Goal: Information Seeking & Learning: Learn about a topic

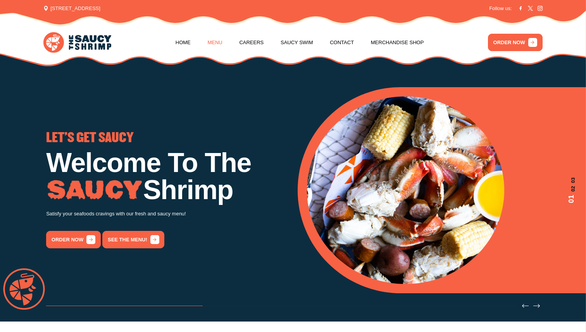
click at [210, 43] on link "Menu" at bounding box center [214, 42] width 15 height 29
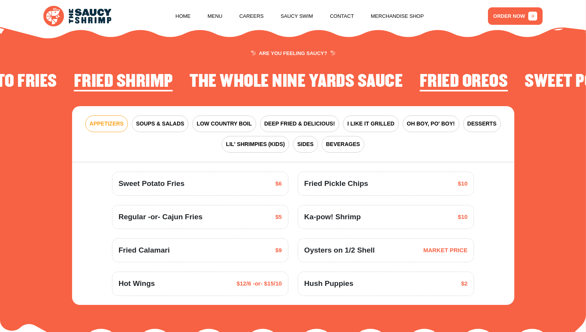
scroll to position [932, 0]
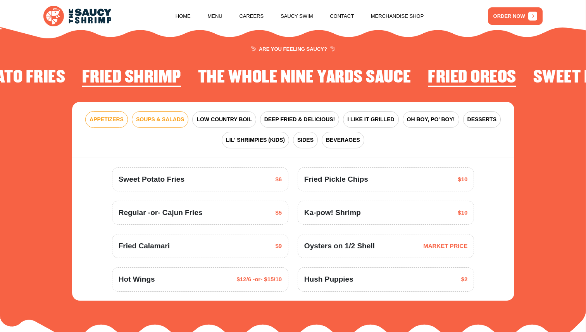
click at [179, 116] on span "SOUPS & SALADS" at bounding box center [160, 120] width 48 height 8
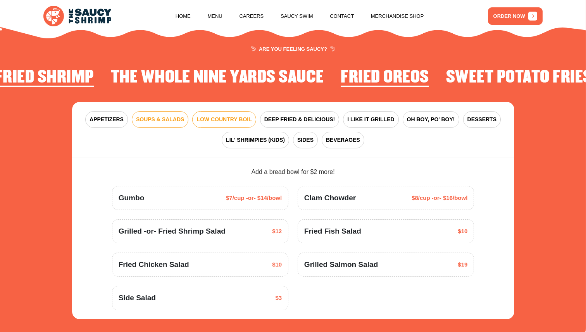
click at [210, 116] on span "LOW COUNTRY BOIL" at bounding box center [224, 120] width 55 height 8
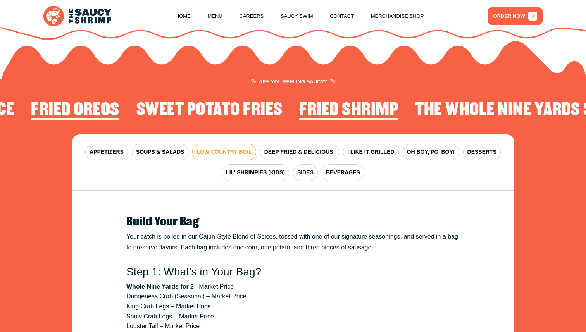
scroll to position [893, 0]
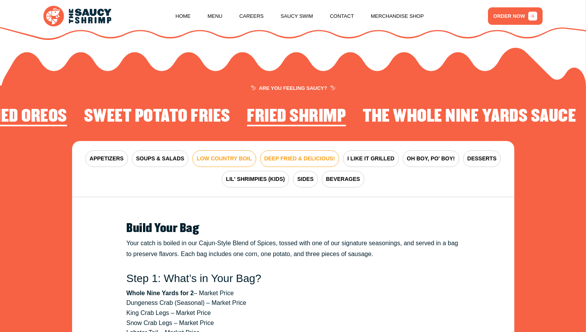
click at [277, 155] on span "DEEP FRIED & DELICIOUS!" at bounding box center [300, 159] width 71 height 8
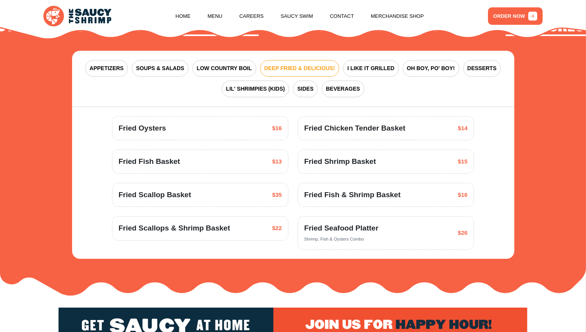
scroll to position [982, 0]
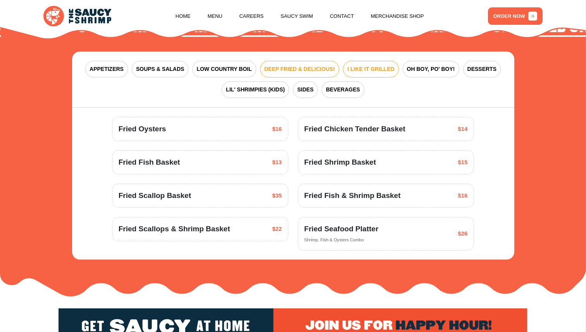
click at [363, 65] on span "I LIKE IT GRILLED" at bounding box center [370, 69] width 47 height 8
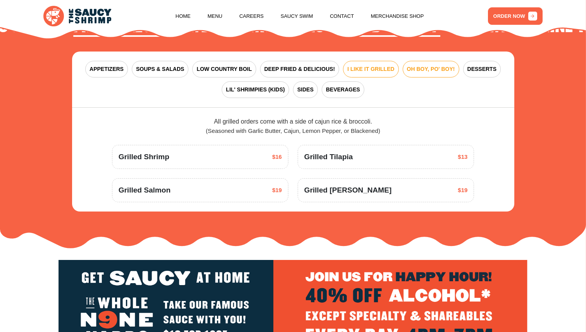
click at [422, 65] on span "OH BOY, PO' BOY!" at bounding box center [431, 69] width 48 height 8
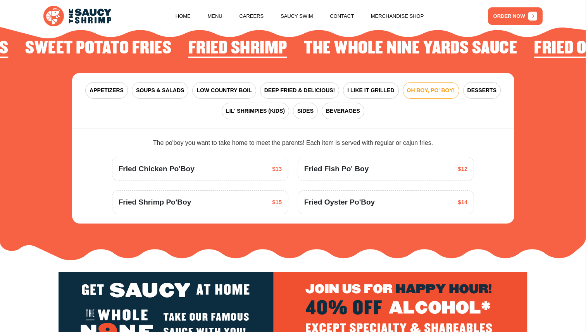
scroll to position [970, 0]
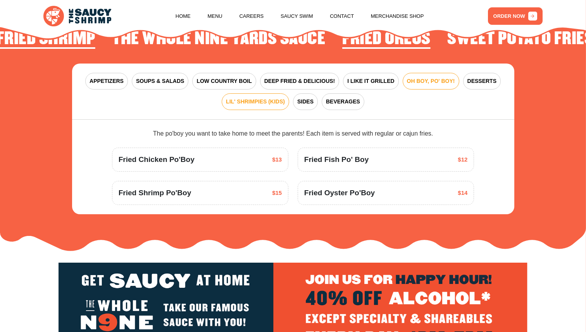
click at [272, 98] on span "LIL' SHRIMPIES (KIDS)" at bounding box center [255, 102] width 59 height 8
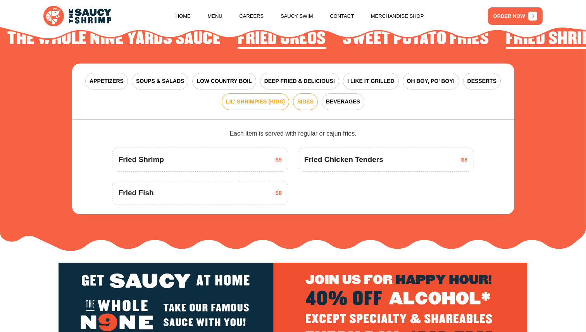
click at [302, 98] on span "SIDES" at bounding box center [305, 102] width 16 height 8
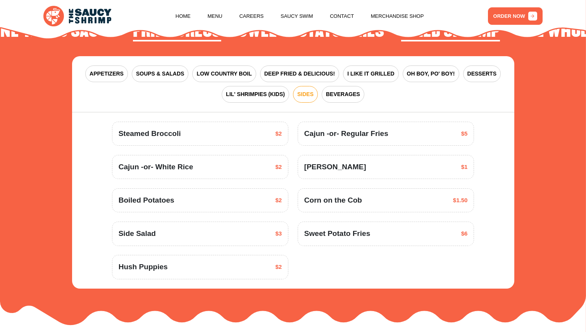
scroll to position [966, 0]
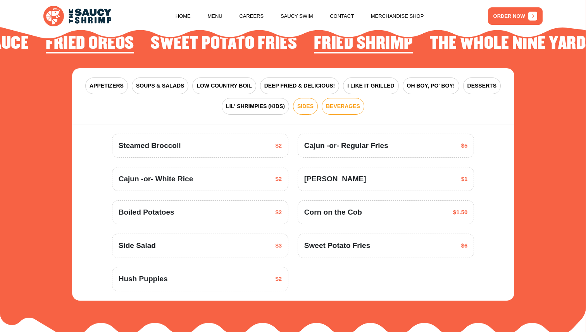
click at [335, 104] on button "BEVERAGES" at bounding box center [343, 106] width 43 height 17
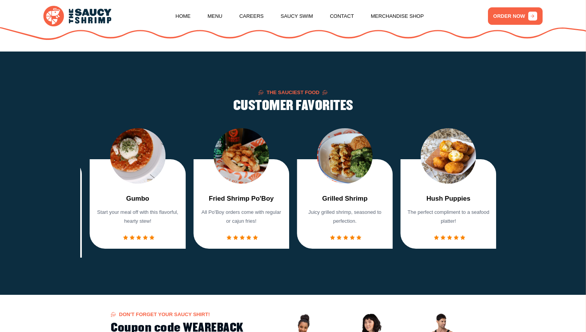
scroll to position [479, 0]
